Goal: Information Seeking & Learning: Find specific page/section

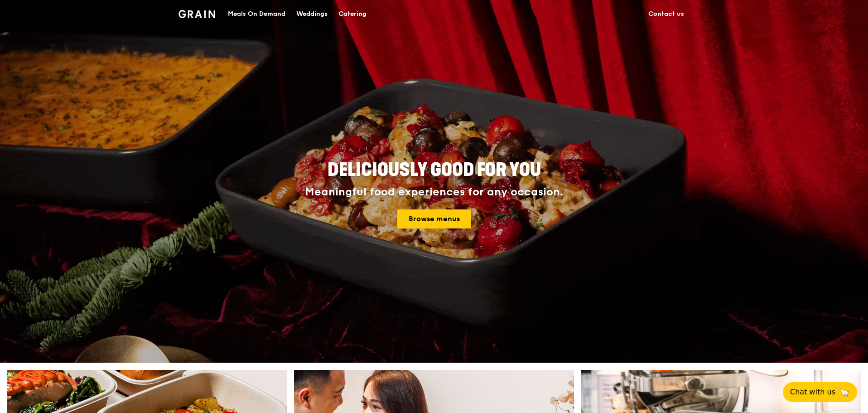
click at [676, 15] on link "Contact us" at bounding box center [666, 13] width 47 height 27
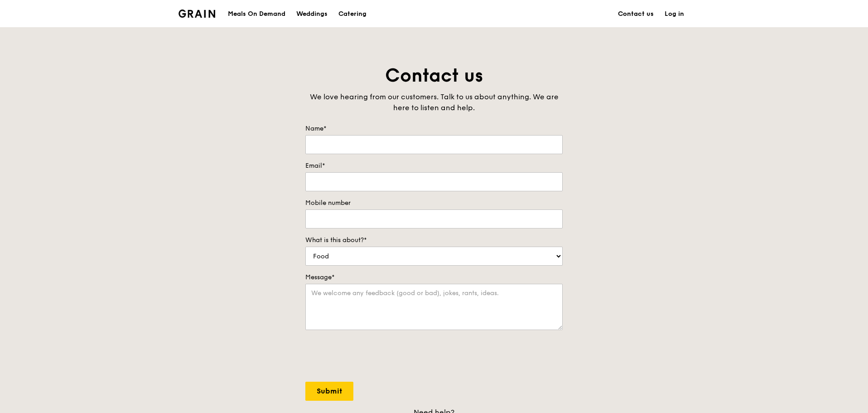
click at [652, 14] on link "Contact us" at bounding box center [636, 13] width 47 height 27
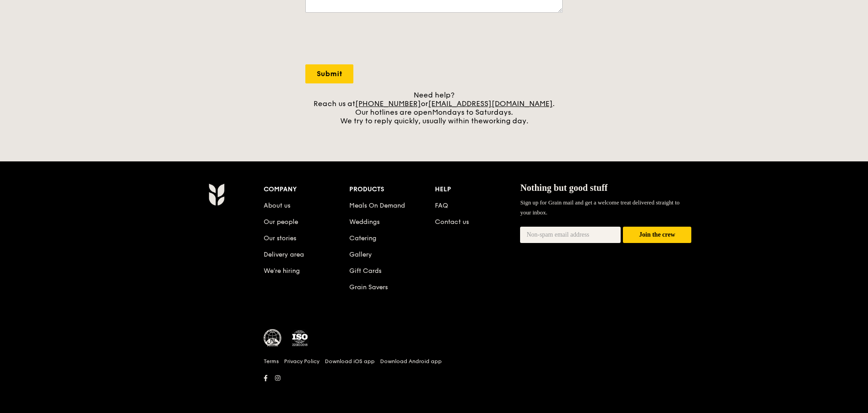
scroll to position [318, 0]
click at [277, 204] on link "About us" at bounding box center [277, 205] width 27 height 8
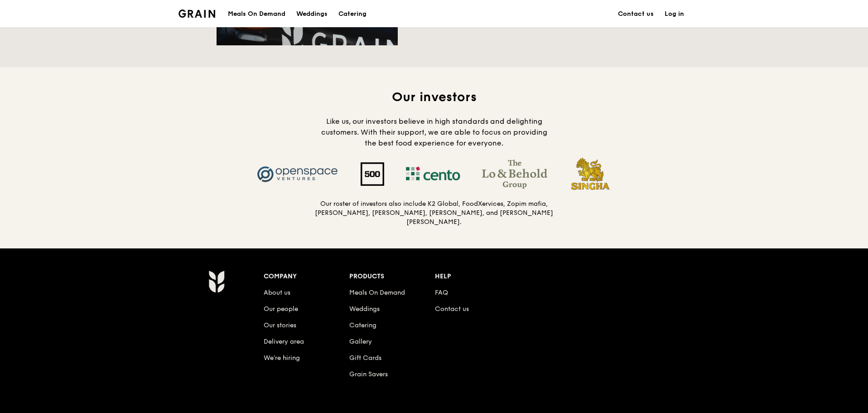
scroll to position [921, 0]
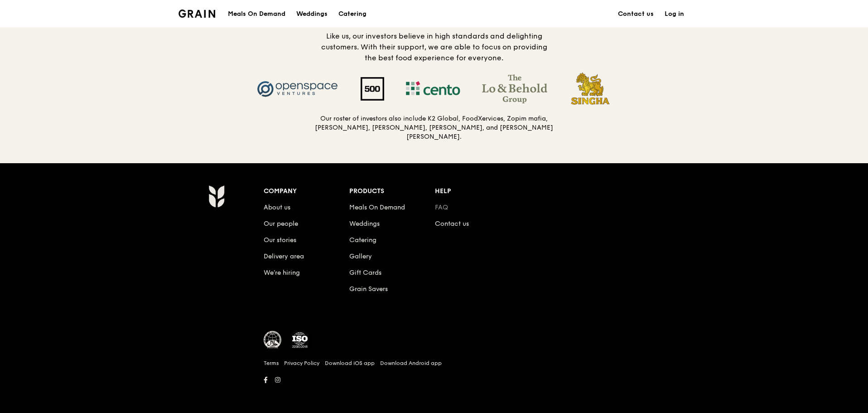
click at [440, 205] on link "FAQ" at bounding box center [441, 207] width 13 height 8
